Goal: Information Seeking & Learning: Learn about a topic

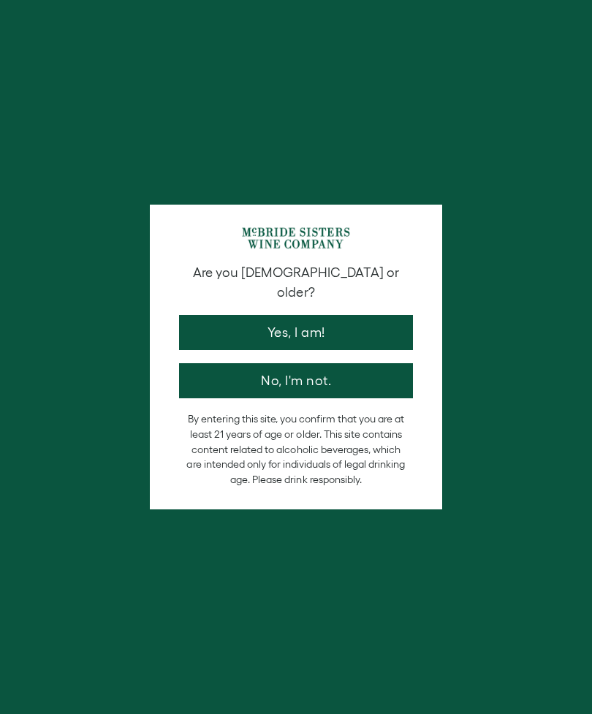
click at [389, 315] on button "Yes, I am!" at bounding box center [296, 332] width 234 height 35
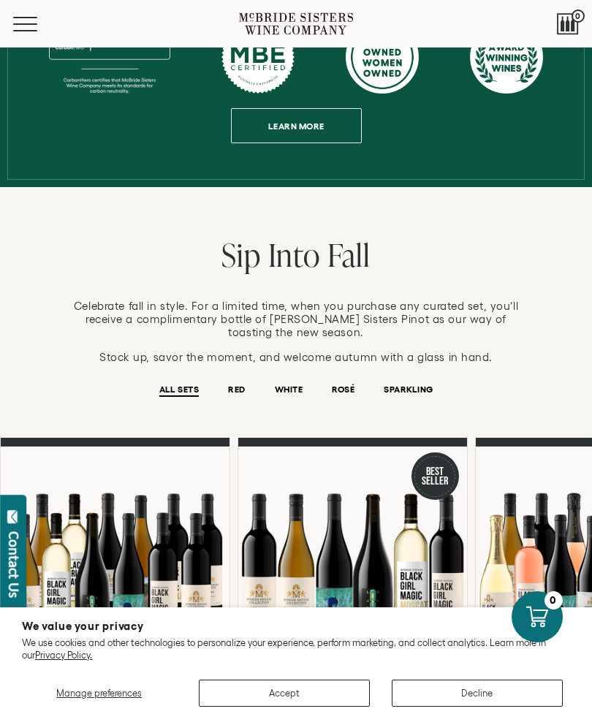
scroll to position [797, 0]
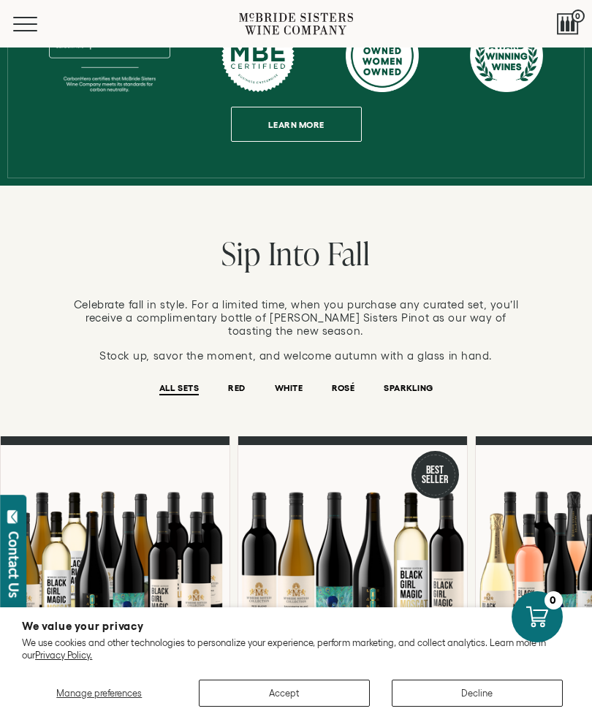
click at [481, 706] on button "Decline" at bounding box center [477, 692] width 171 height 27
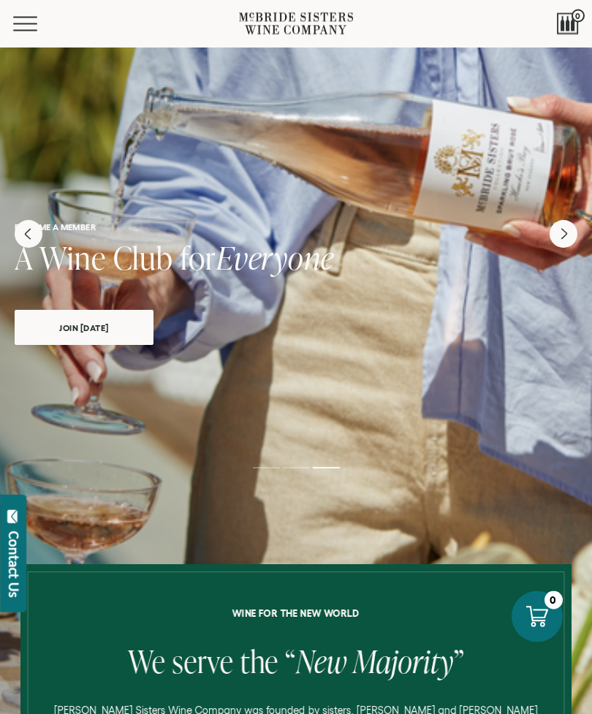
scroll to position [0, 0]
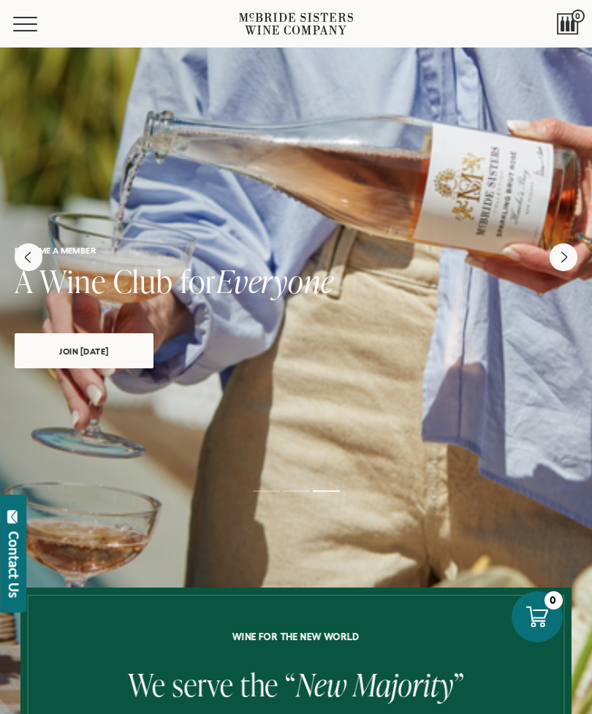
click at [29, 28] on button "Menu" at bounding box center [39, 24] width 53 height 15
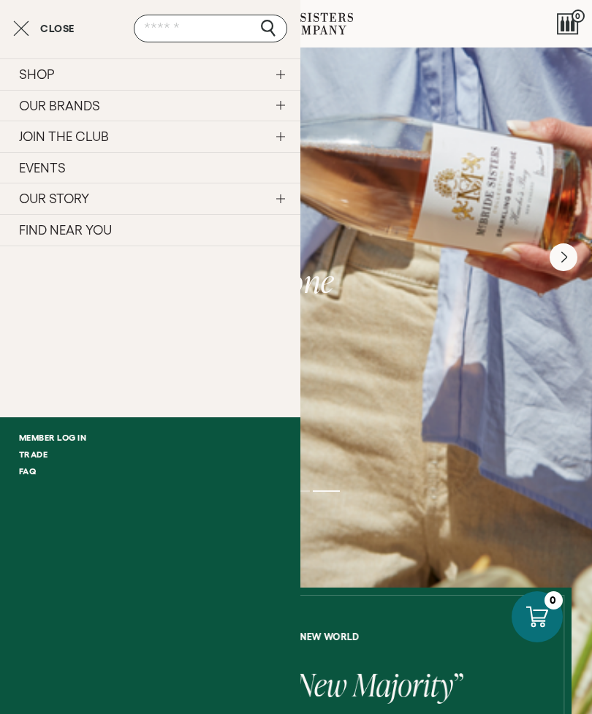
click at [283, 199] on link "OUR STORY" at bounding box center [150, 198] width 300 height 31
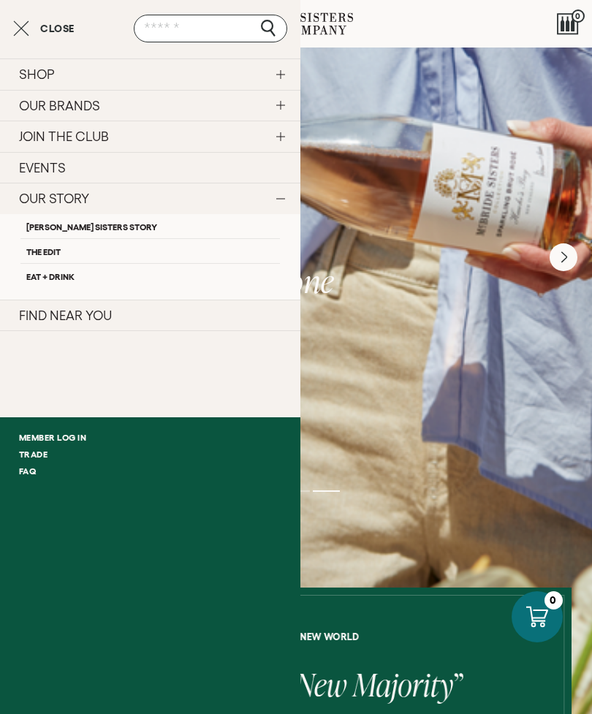
click at [217, 224] on link "[PERSON_NAME] Sisters Story" at bounding box center [149, 226] width 259 height 24
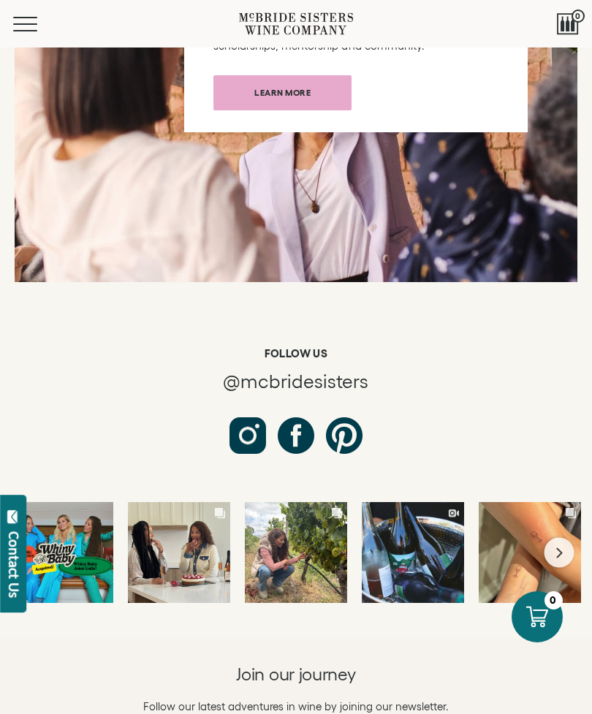
scroll to position [7225, 0]
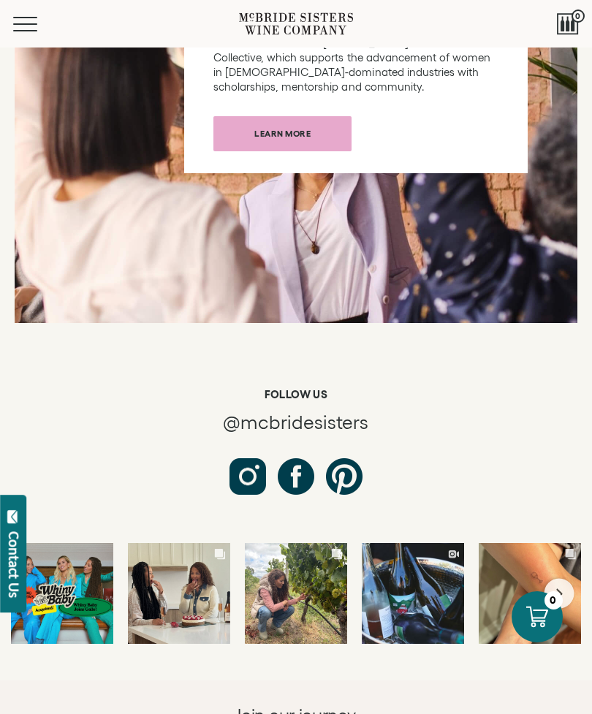
click at [555, 579] on button "Next slide" at bounding box center [559, 594] width 30 height 30
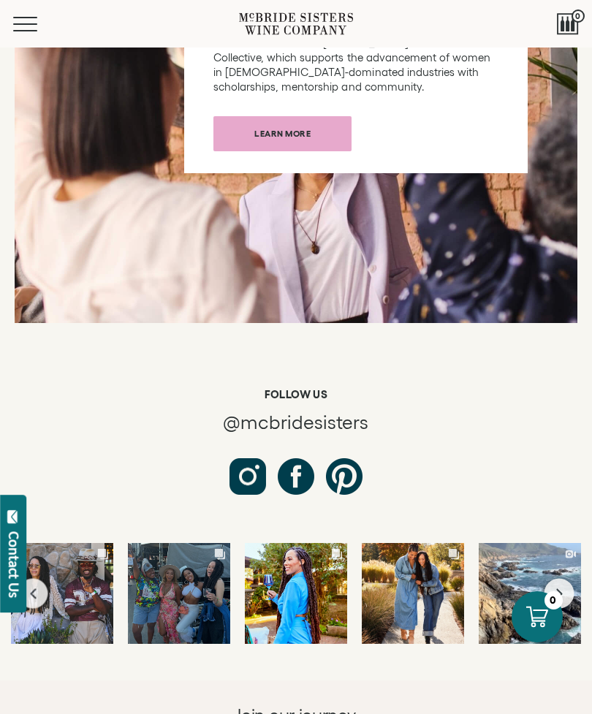
click at [294, 581] on div "Comments Count 73" at bounding box center [295, 593] width 83 height 25
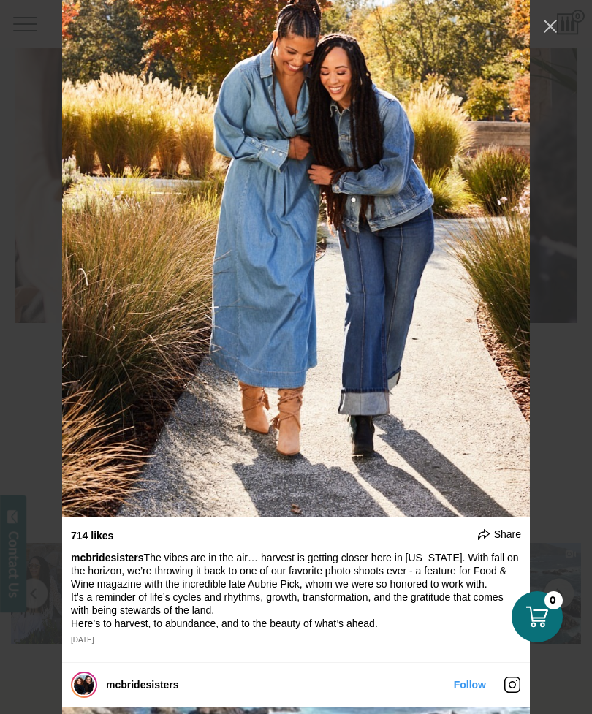
scroll to position [2714, 0]
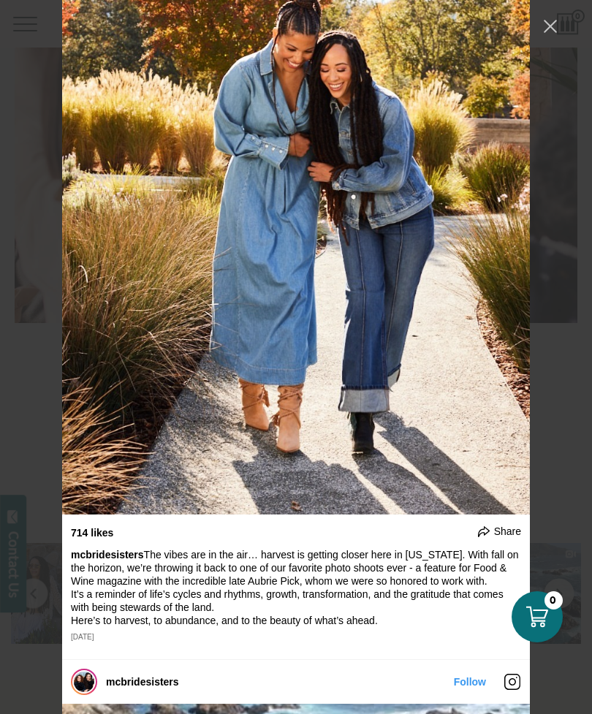
click at [541, 427] on div "mcbridesisters Follow" at bounding box center [296, 357] width 592 height 714
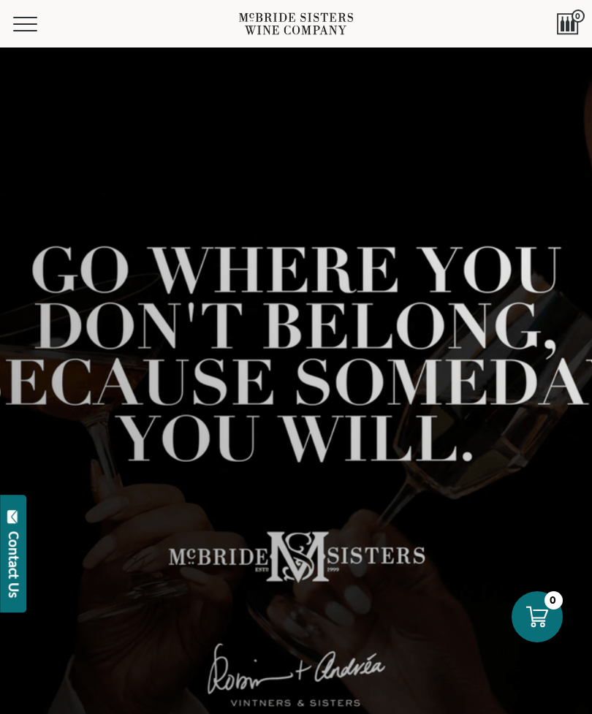
scroll to position [0, 0]
